Goal: Information Seeking & Learning: Compare options

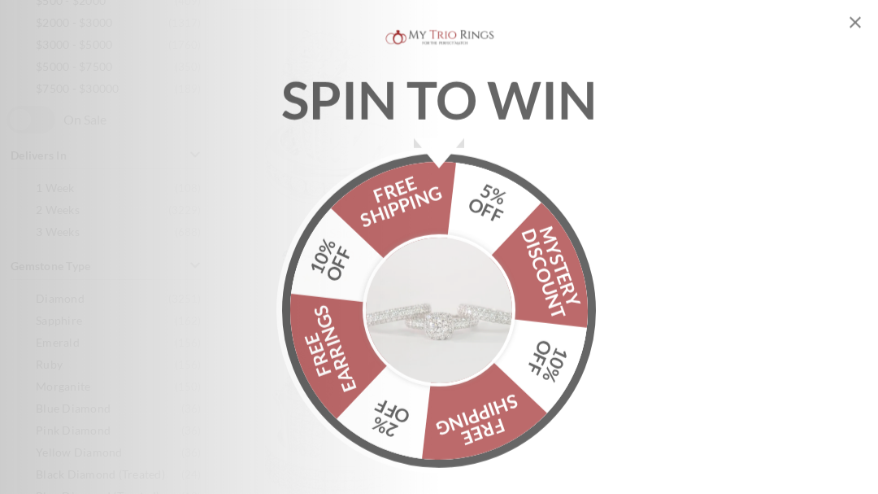
scroll to position [807, 0]
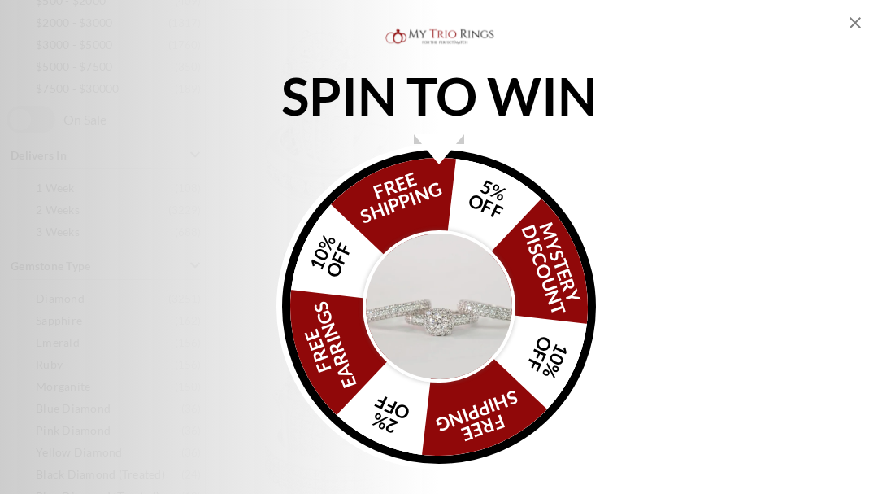
click at [859, 17] on icon "Close popup" at bounding box center [856, 23] width 20 height 20
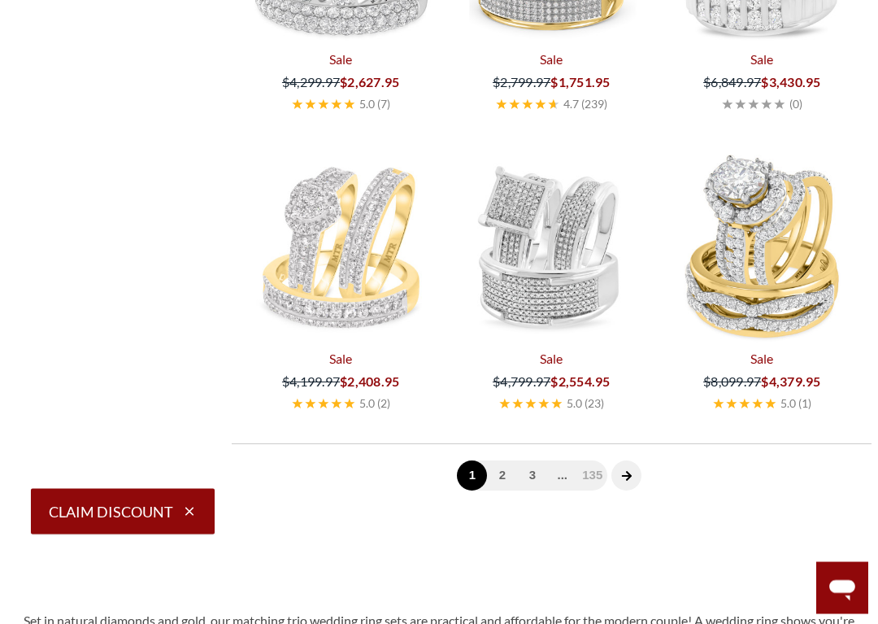
scroll to position [3379, 0]
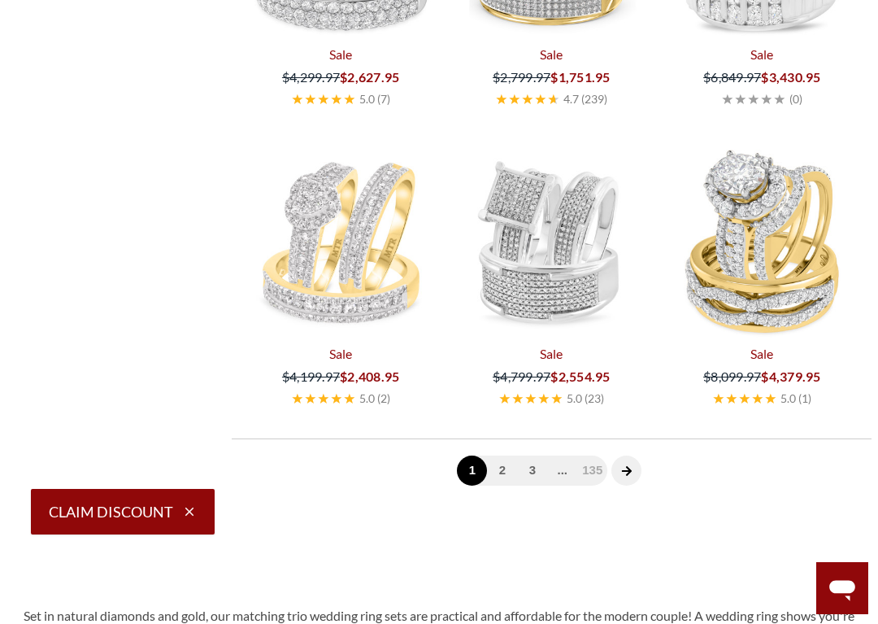
click at [629, 475] on icon "next page" at bounding box center [626, 470] width 11 height 11
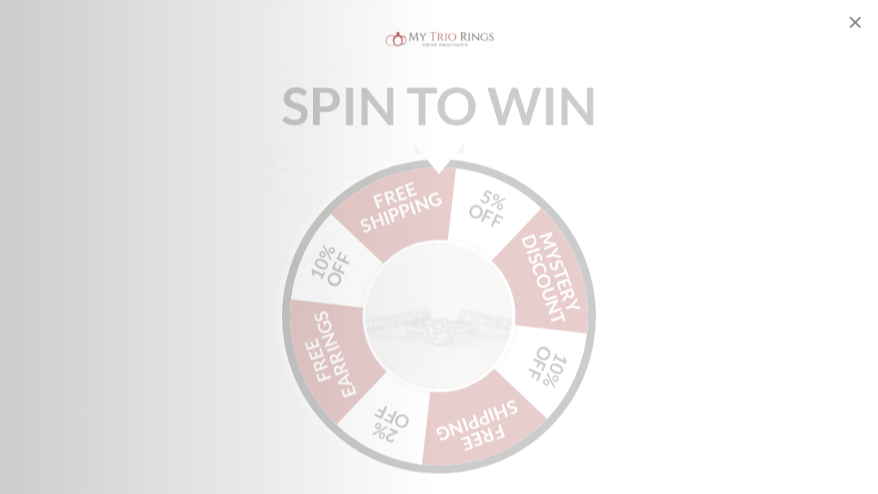
scroll to position [3498, 0]
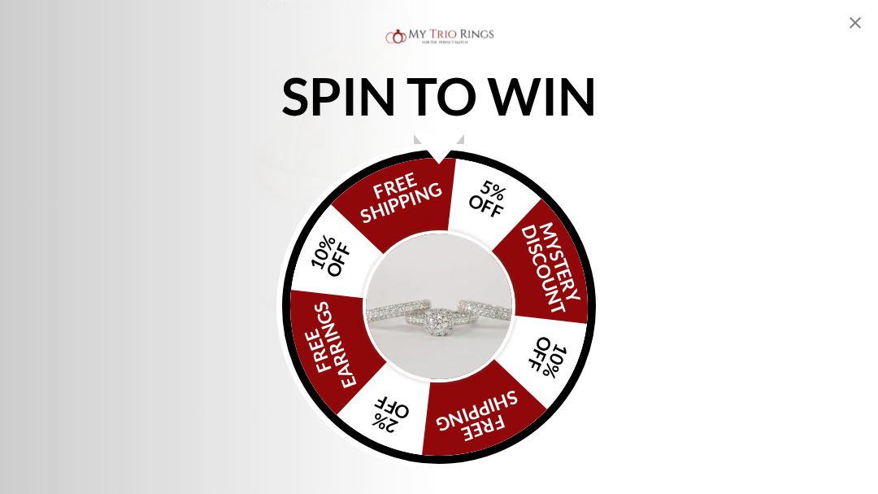
click at [859, 21] on icon "Close popup" at bounding box center [856, 23] width 20 height 20
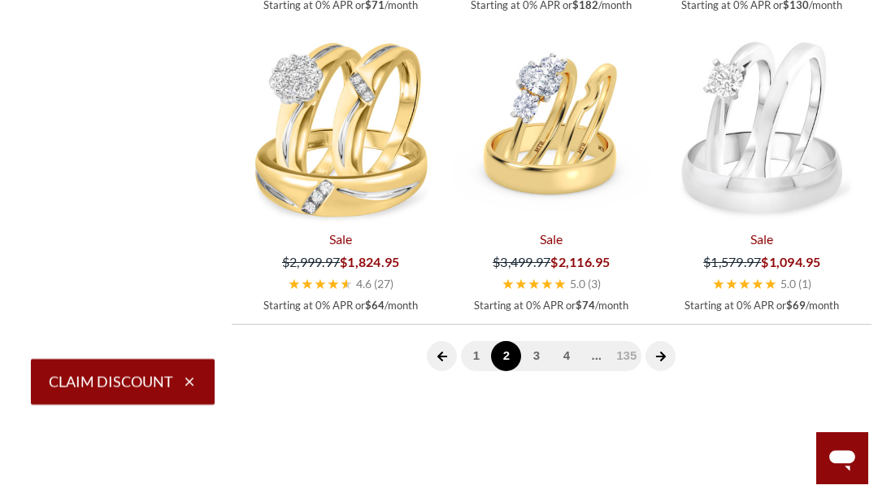
click at [665, 350] on icon "next page" at bounding box center [660, 355] width 11 height 11
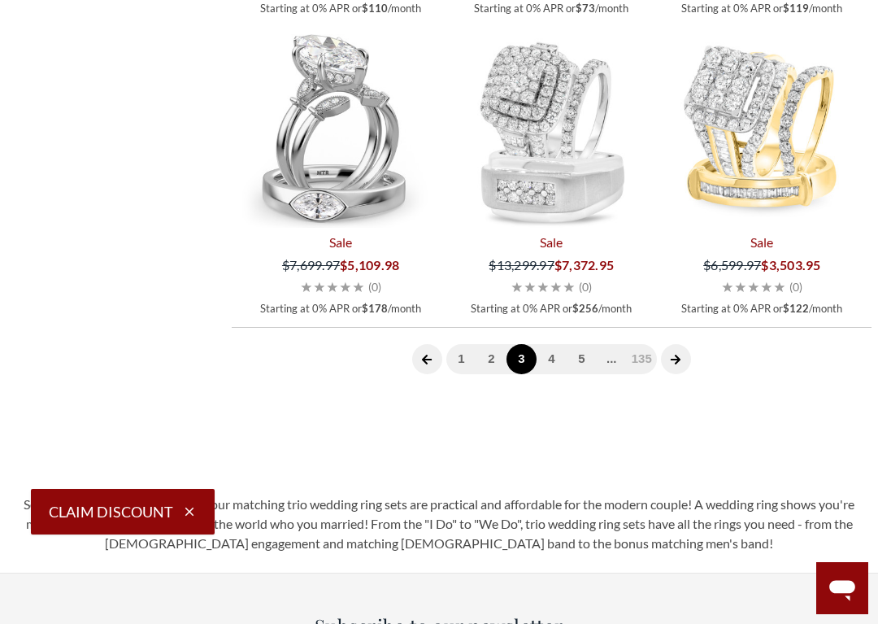
click at [562, 360] on link "4" at bounding box center [552, 359] width 30 height 30
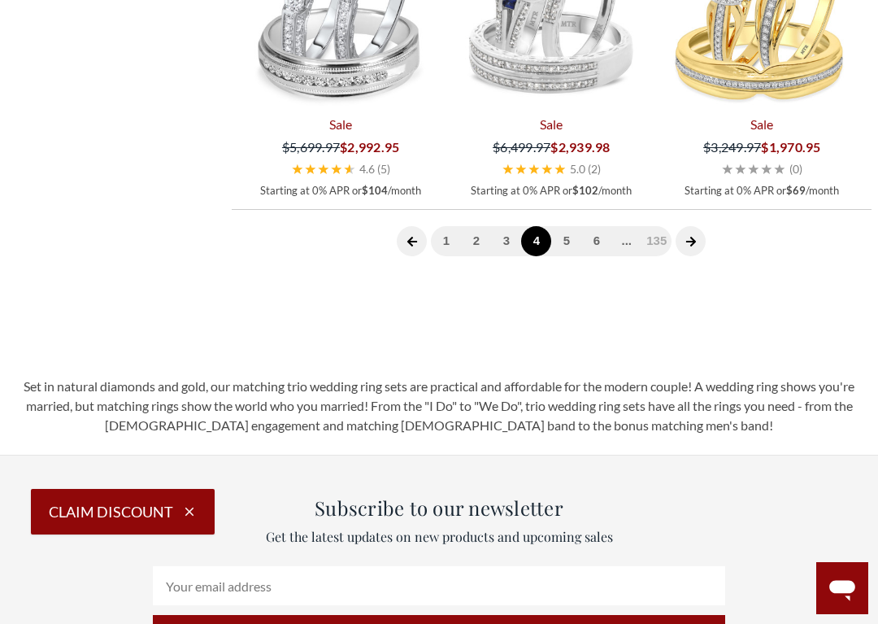
scroll to position [3629, 0]
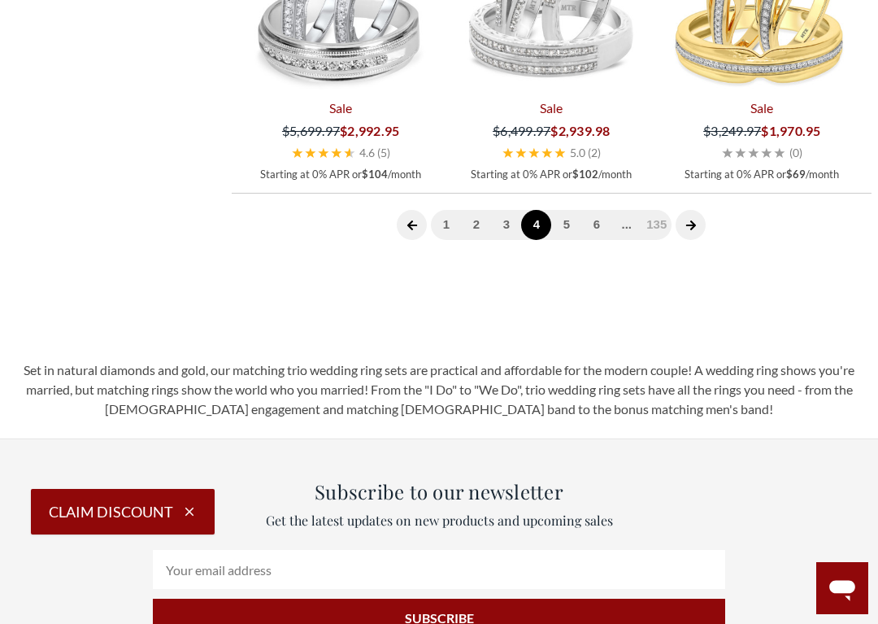
click at [577, 226] on link "5" at bounding box center [566, 225] width 30 height 30
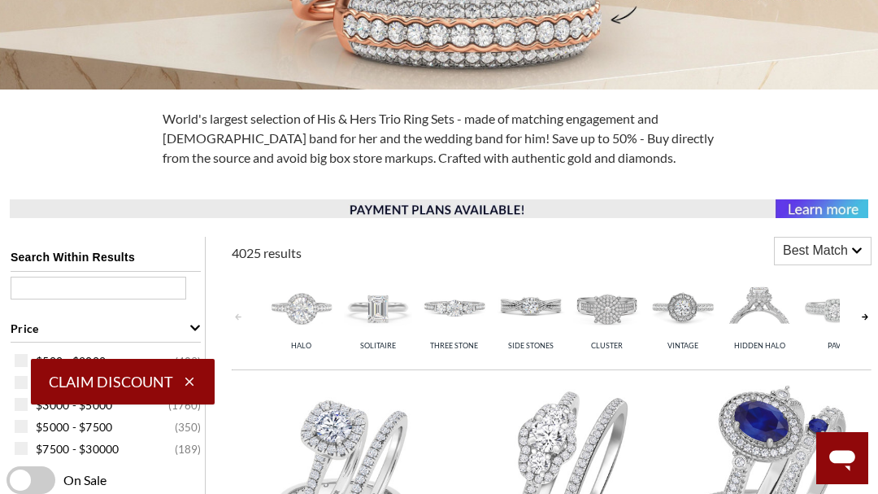
click at [368, 317] on img at bounding box center [378, 307] width 68 height 68
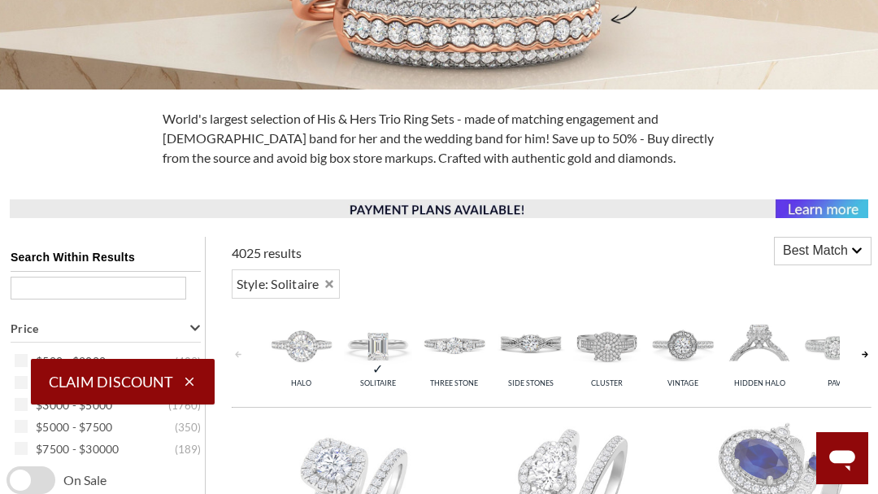
scroll to position [684, 0]
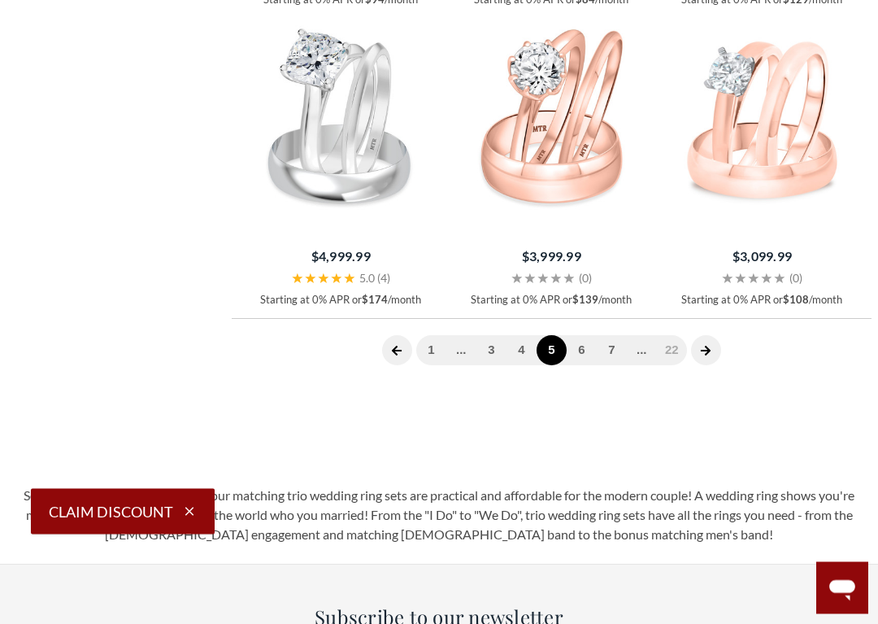
click at [592, 343] on link "6" at bounding box center [582, 351] width 30 height 30
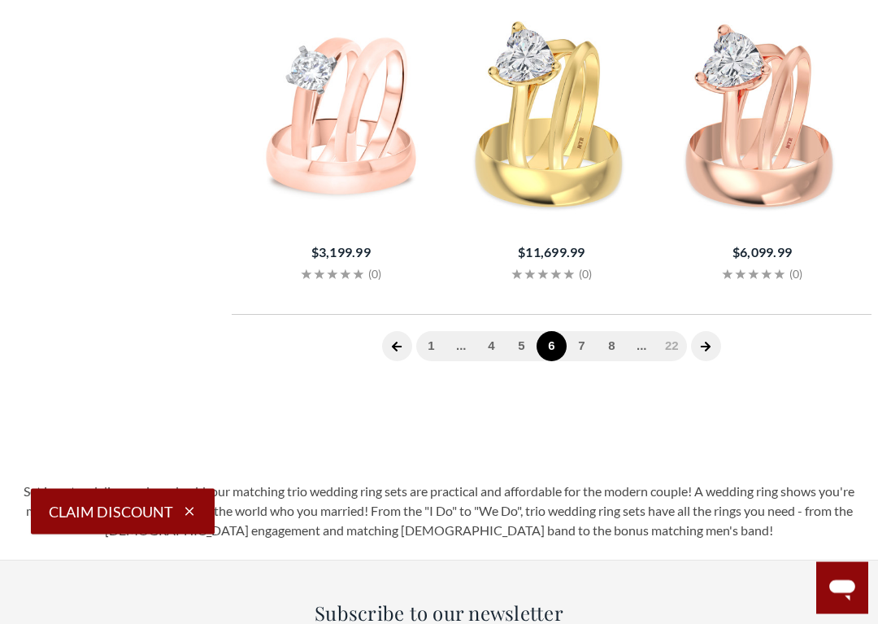
scroll to position [665, 0]
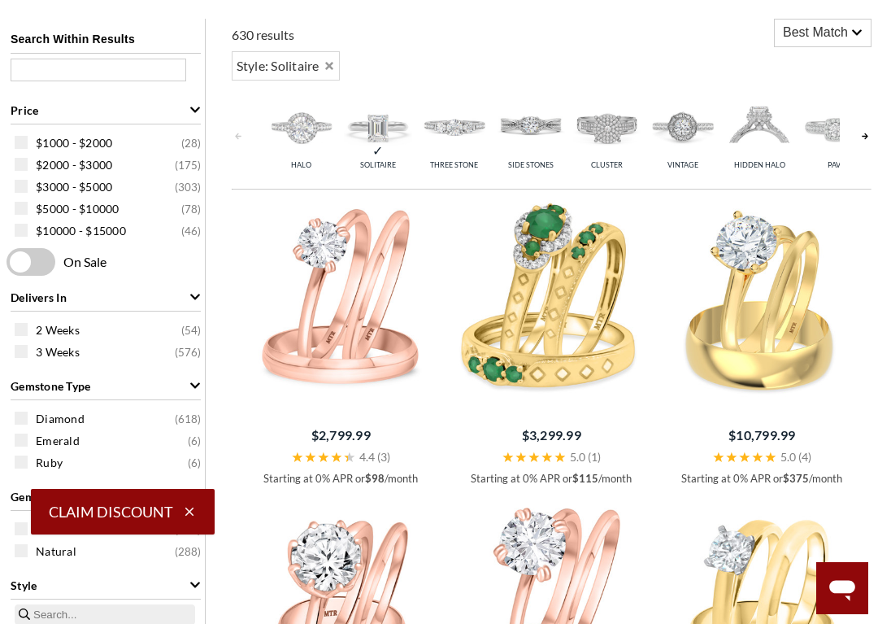
click at [756, 123] on img at bounding box center [759, 127] width 68 height 68
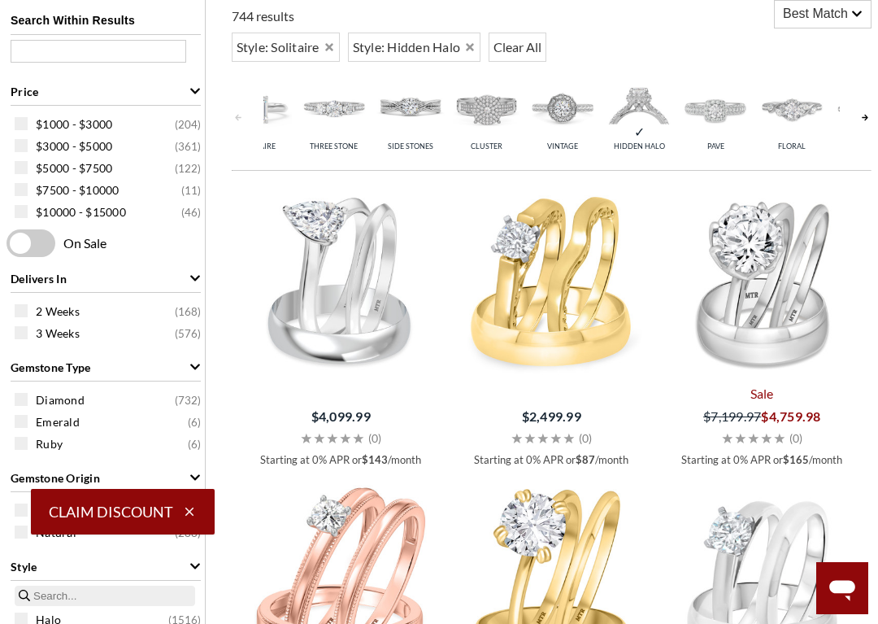
scroll to position [0, 146]
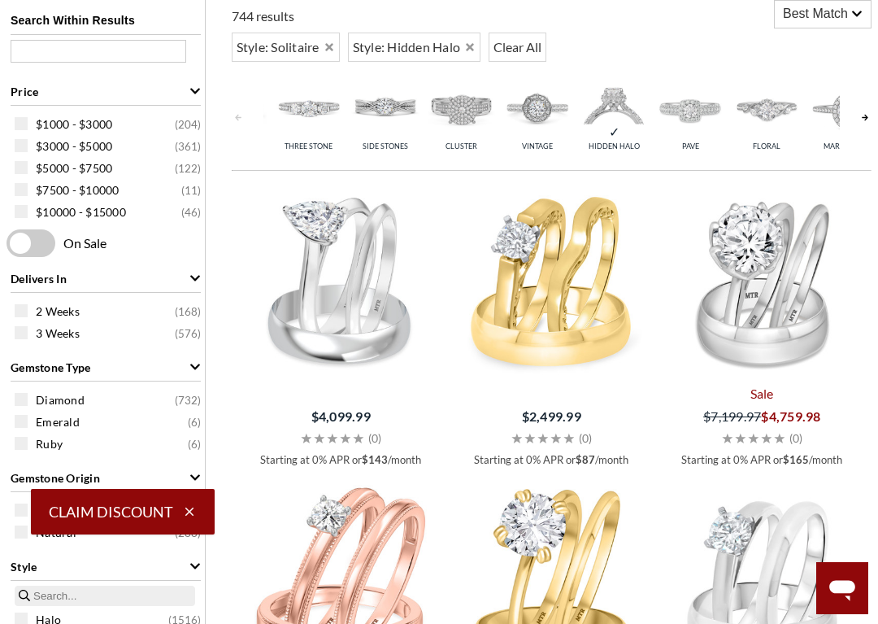
click at [693, 126] on img at bounding box center [690, 108] width 68 height 68
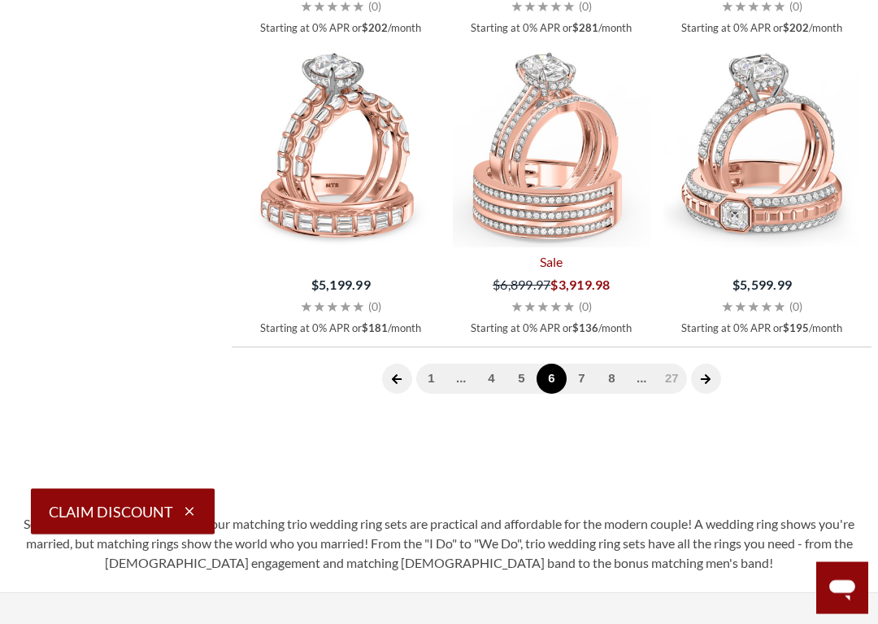
scroll to position [3516, 0]
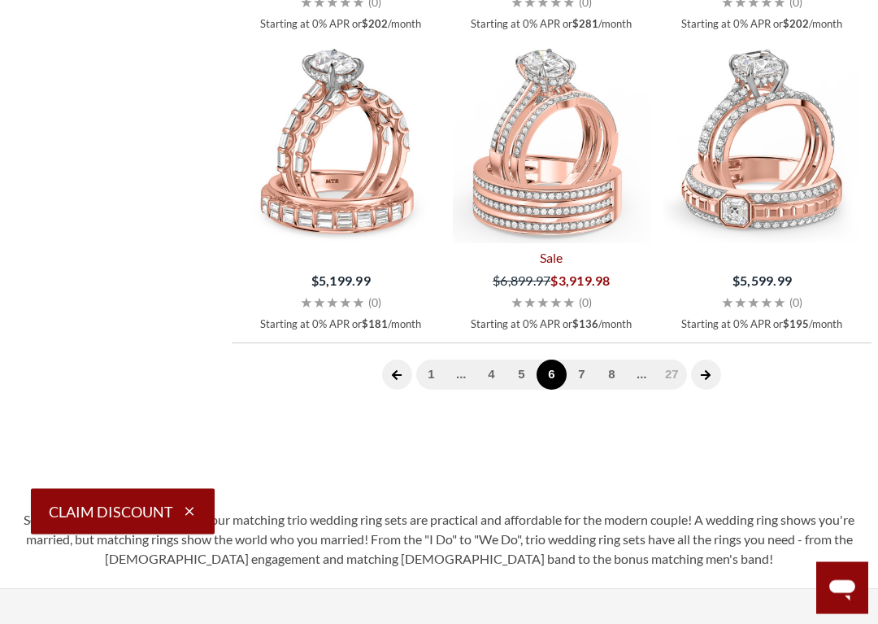
click at [596, 366] on link "7" at bounding box center [582, 375] width 30 height 30
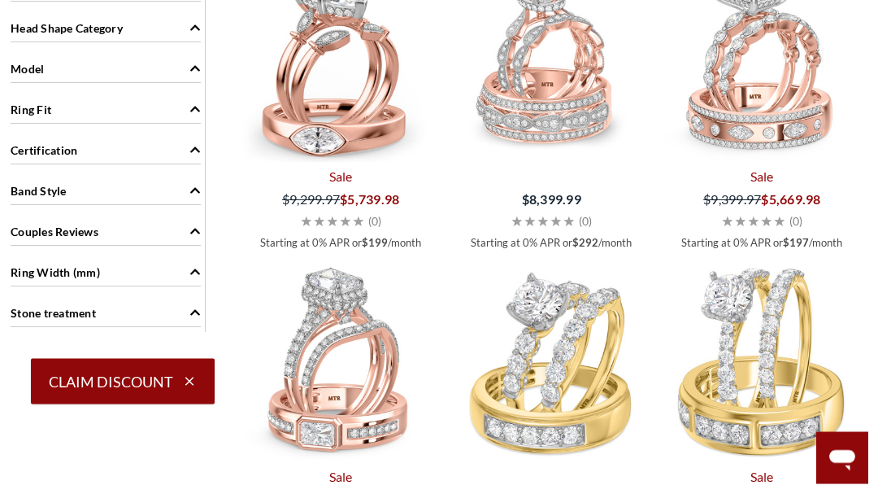
scroll to position [1793, 0]
